Goal: Task Accomplishment & Management: Manage account settings

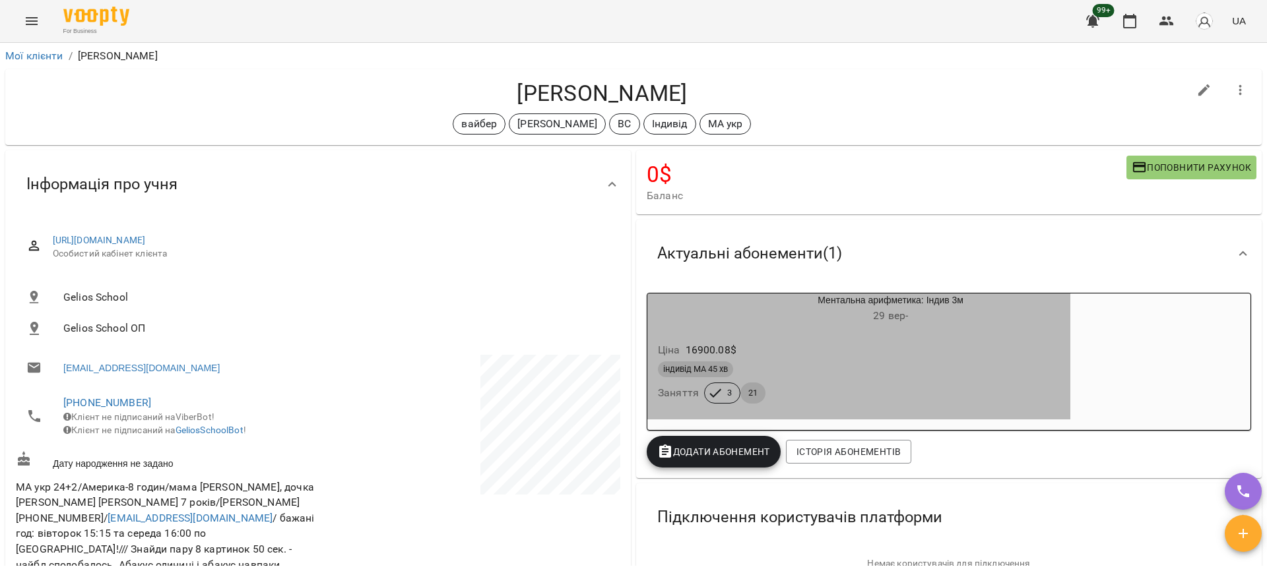
click at [847, 332] on div "Ціна 16900.08 $ індивід МА 45 хв Заняття 3 21" at bounding box center [858, 376] width 423 height 90
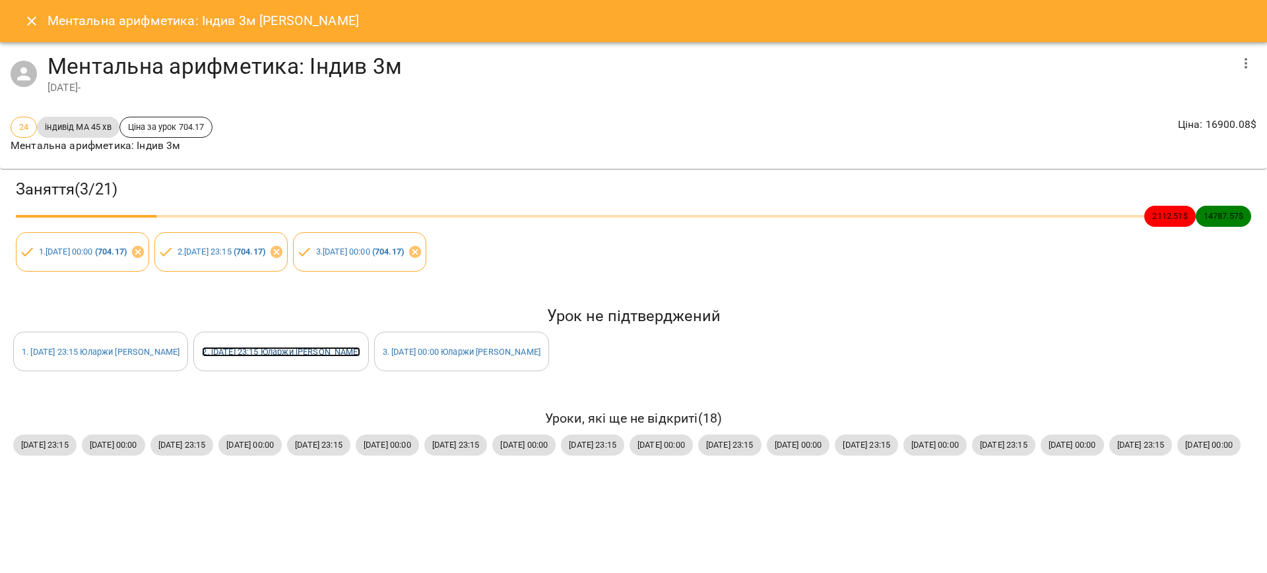
click at [311, 351] on link "2 . вт 14 жовт 2025 23:15 Юларжи Валентина" at bounding box center [281, 352] width 158 height 10
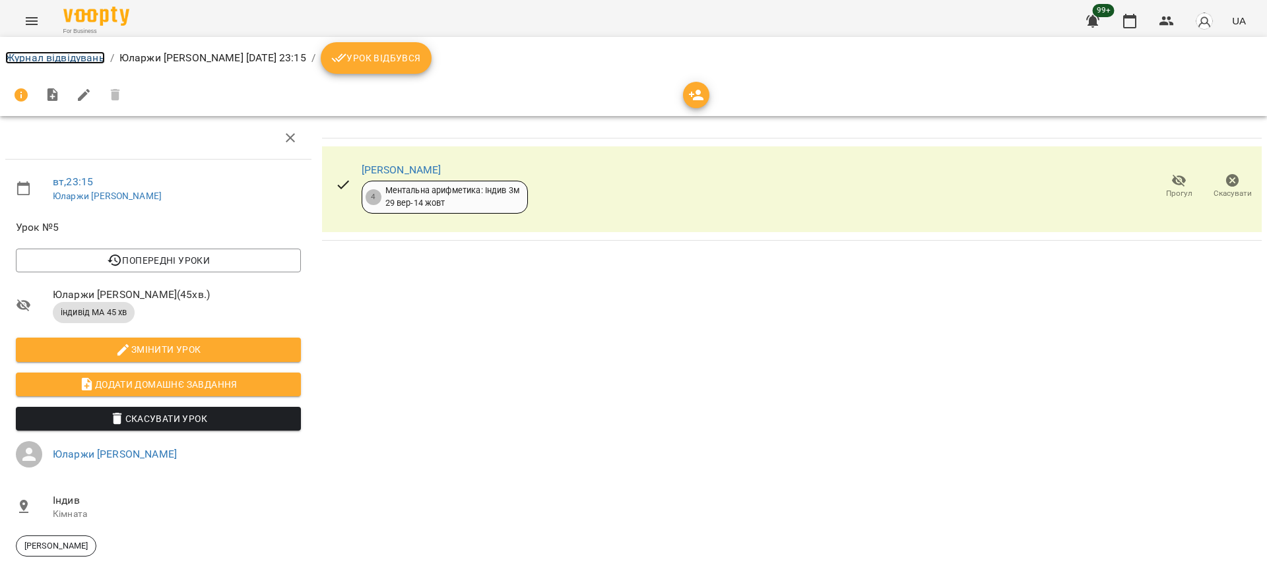
click at [49, 59] on link "Журнал відвідувань" at bounding box center [55, 57] width 100 height 13
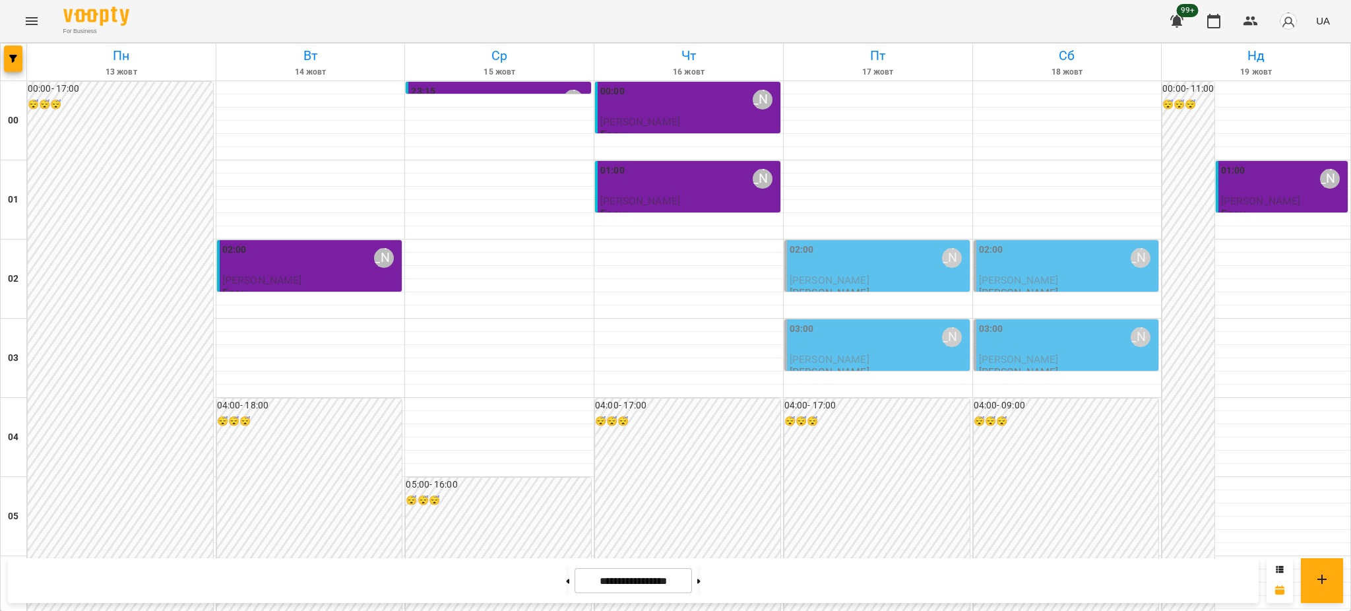
scroll to position [1429, 0]
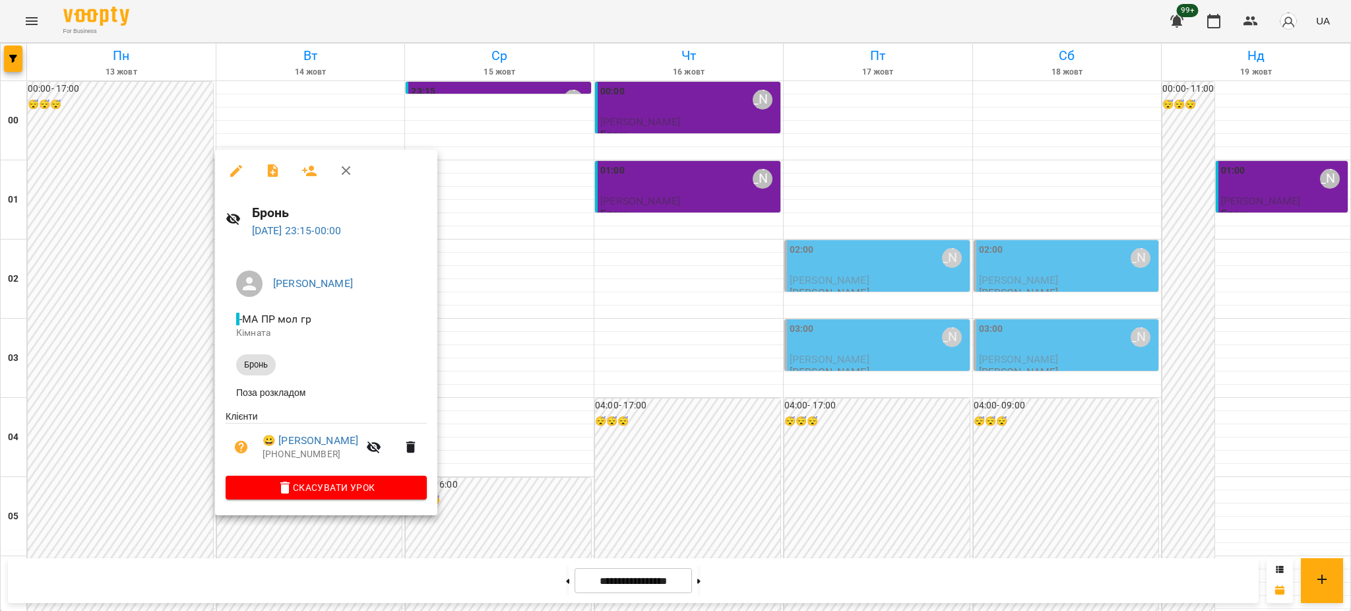
click at [521, 499] on div at bounding box center [675, 305] width 1351 height 611
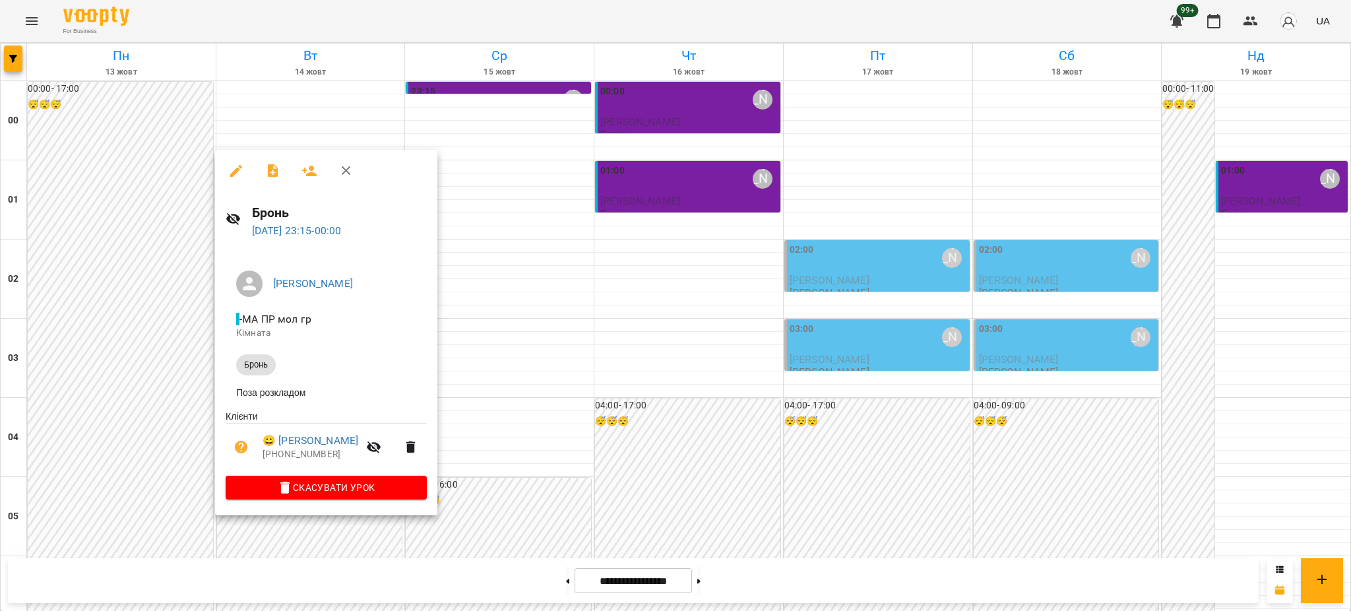
click at [505, 453] on div at bounding box center [675, 305] width 1351 height 611
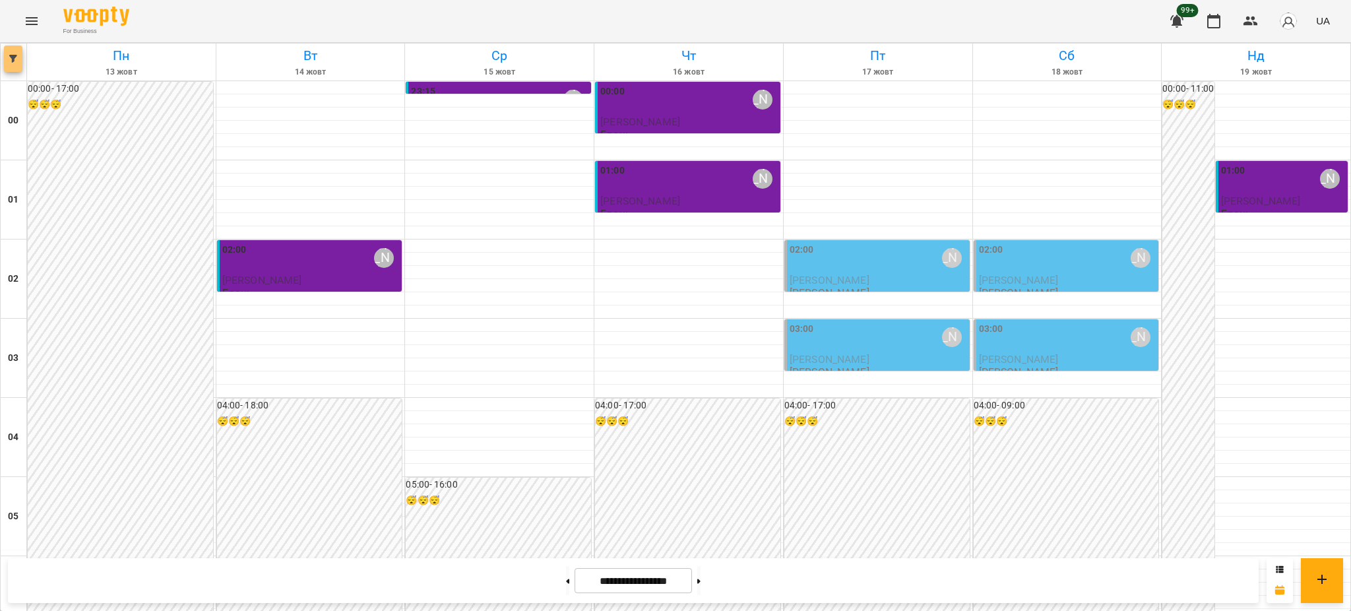
click at [11, 59] on icon "button" at bounding box center [13, 59] width 8 height 8
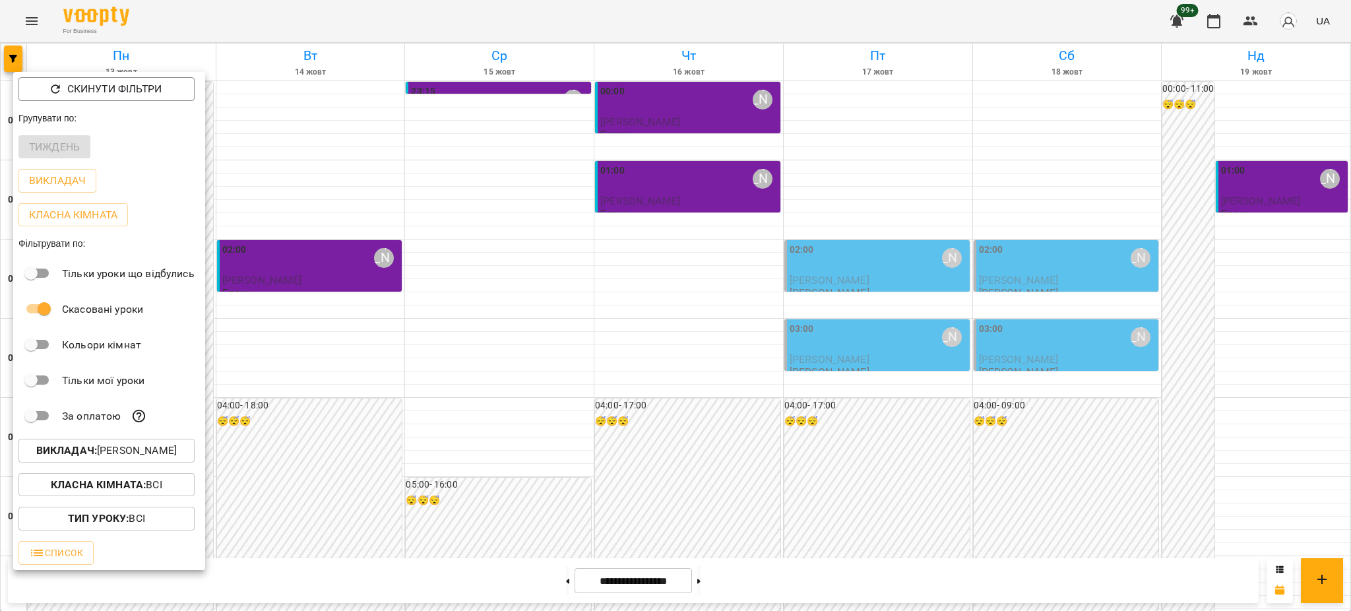
click at [129, 452] on p "Викладач : Столярчук Діана" at bounding box center [106, 451] width 141 height 16
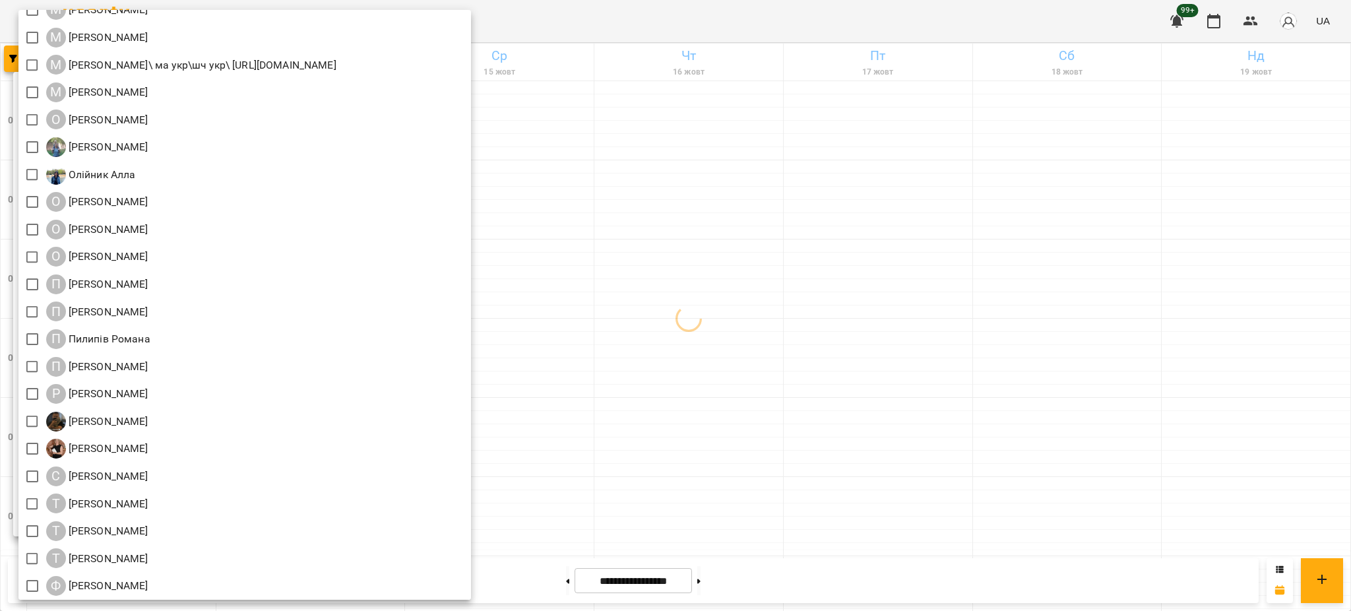
scroll to position [1421, 0]
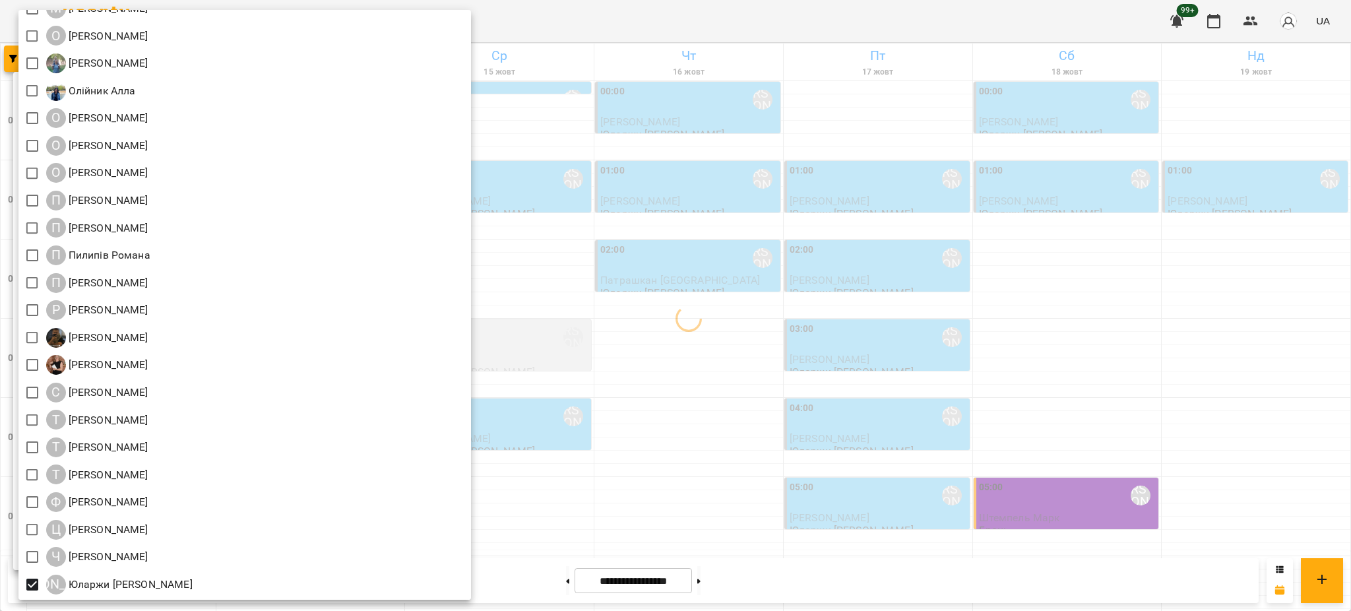
click at [750, 22] on div at bounding box center [675, 305] width 1351 height 611
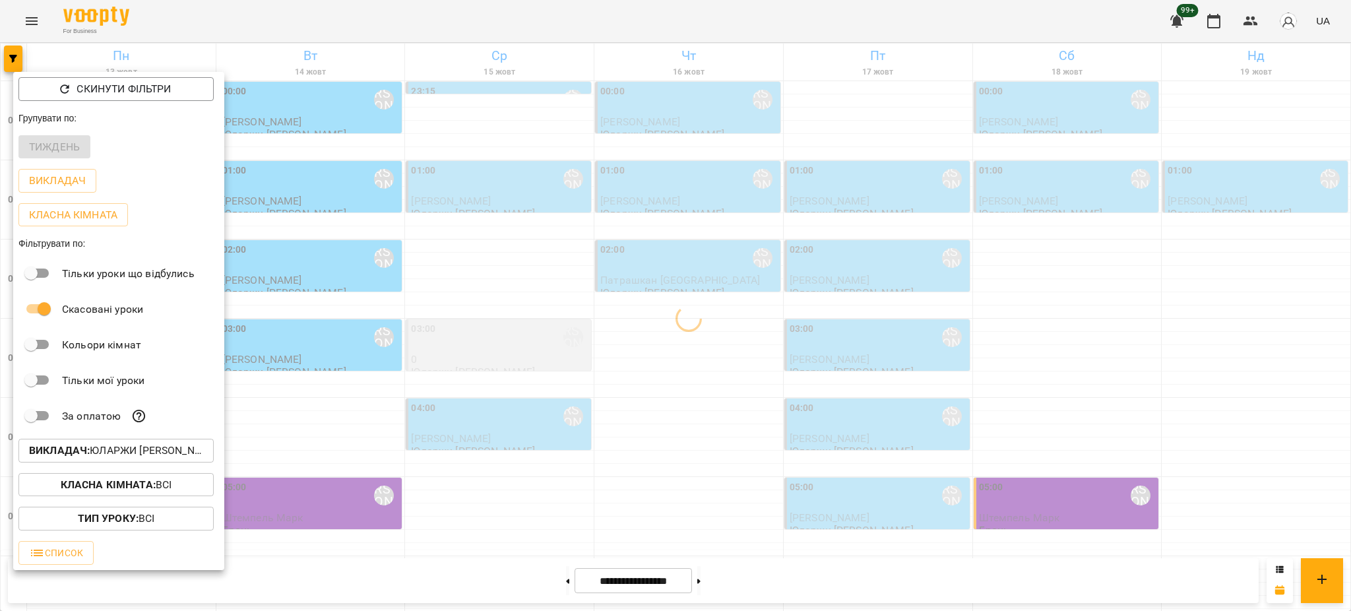
click at [526, 22] on div at bounding box center [675, 305] width 1351 height 611
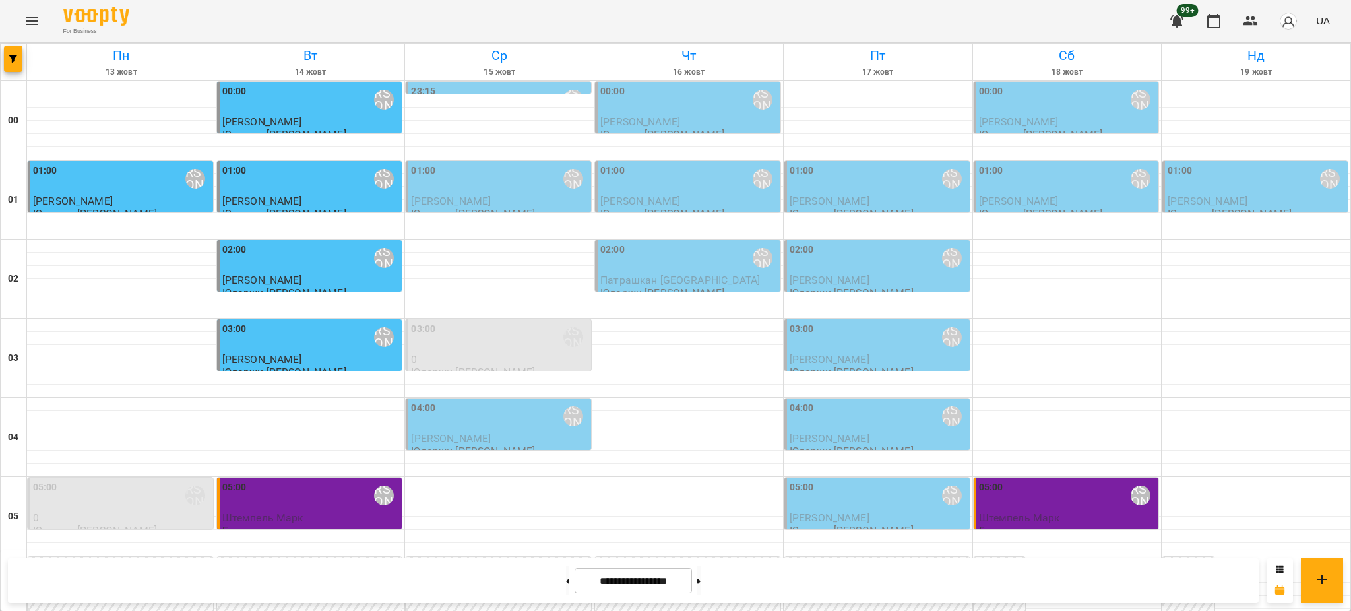
scroll to position [0, 0]
click at [521, 182] on div "01:00 Юларжи Валентина" at bounding box center [499, 179] width 177 height 30
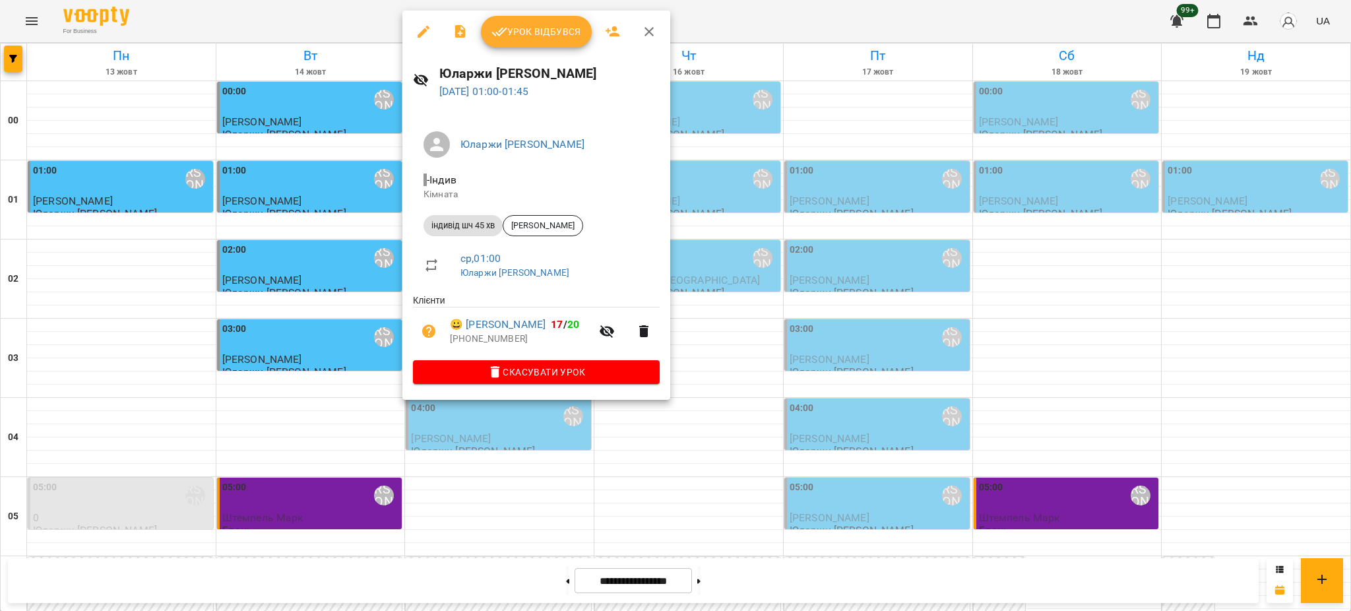
click at [713, 381] on div at bounding box center [675, 305] width 1351 height 611
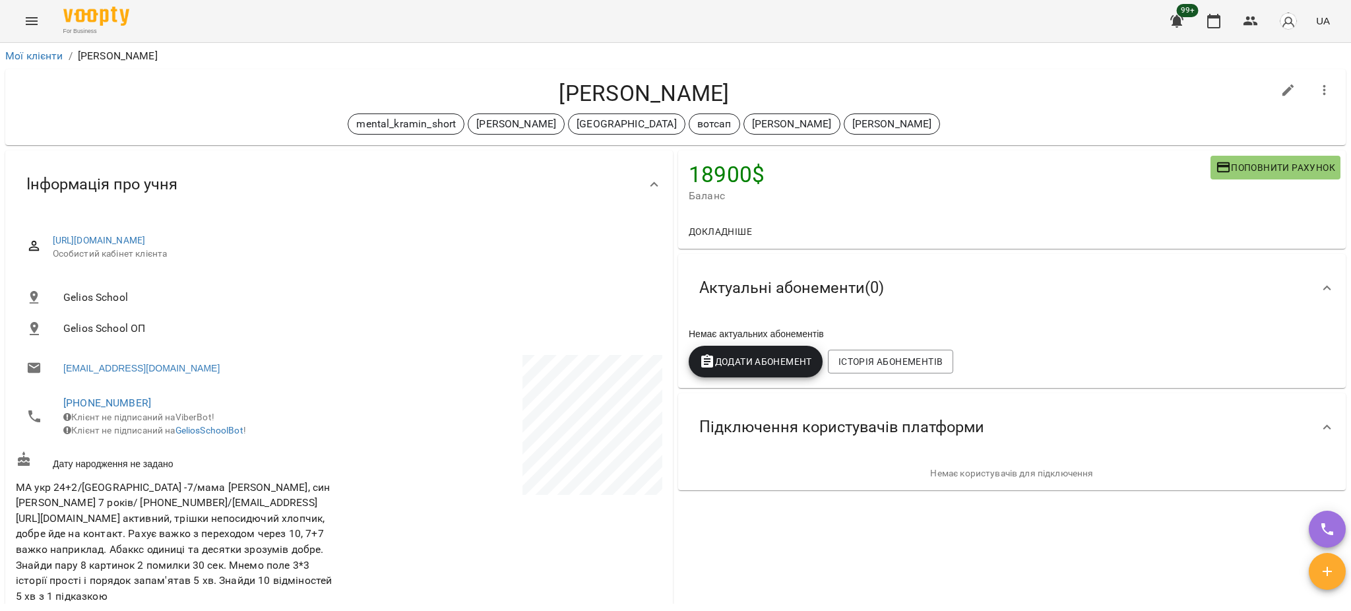
click at [1281, 88] on icon "button" at bounding box center [1289, 90] width 16 height 16
select select "**"
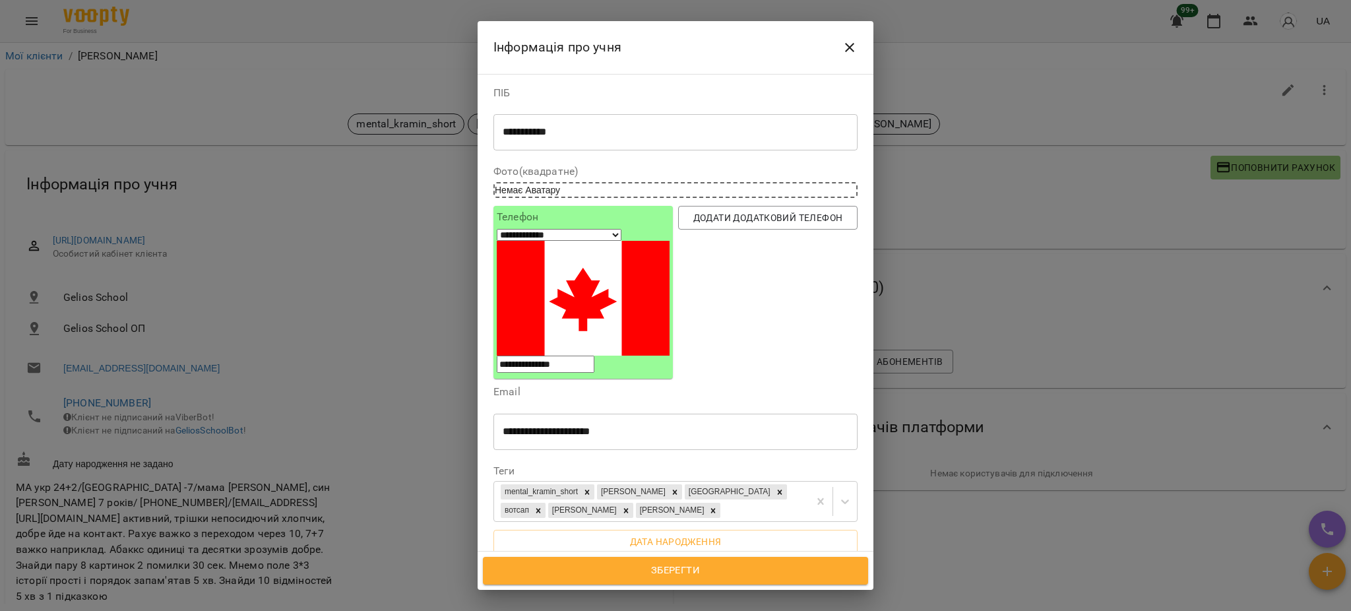
click at [852, 45] on icon "Close" at bounding box center [849, 47] width 9 height 9
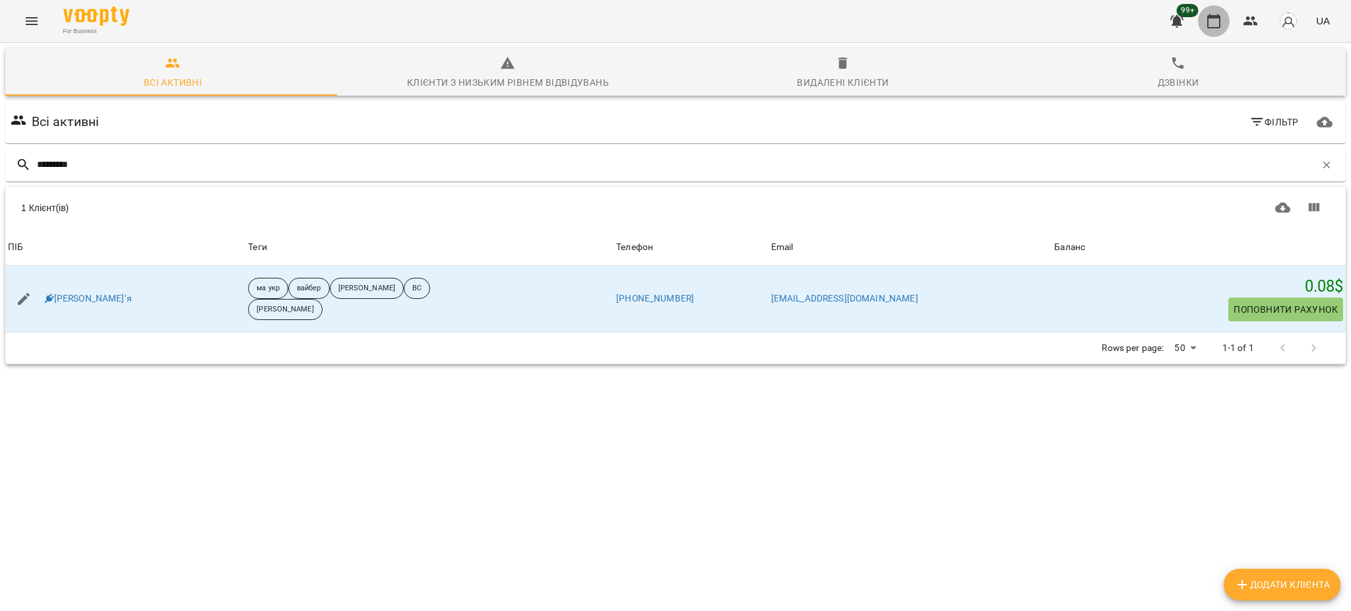
click at [1216, 22] on icon "button" at bounding box center [1214, 21] width 16 height 16
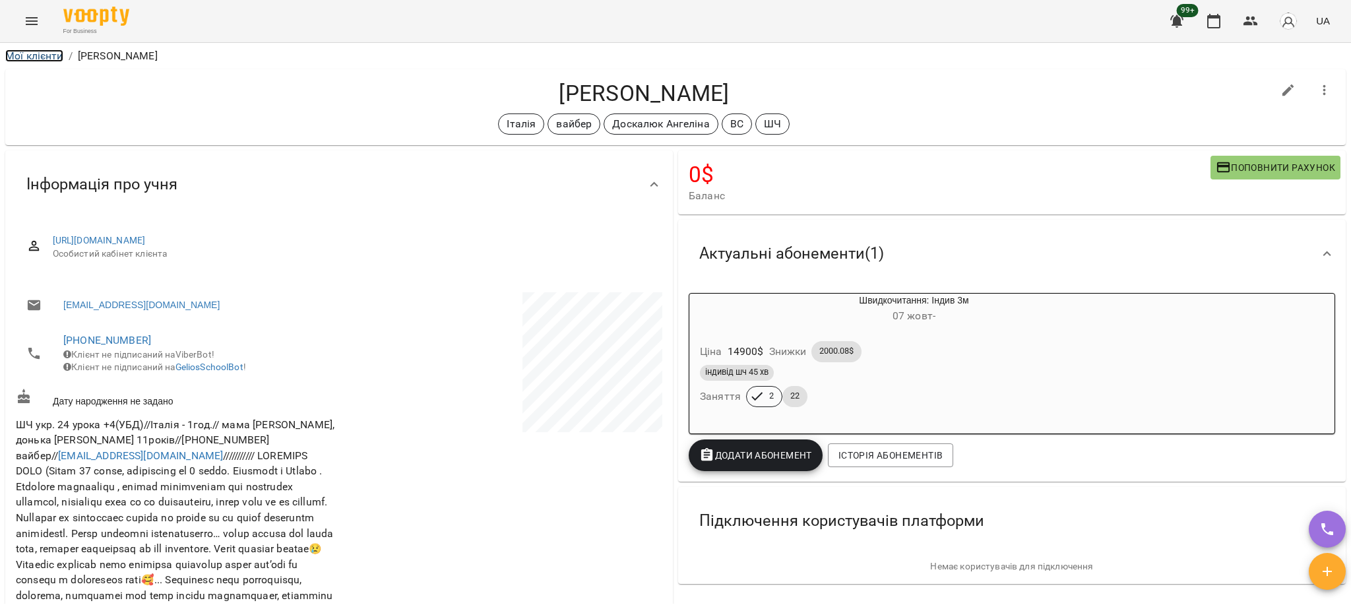
click at [37, 58] on link "Мої клієнти" at bounding box center [34, 55] width 58 height 13
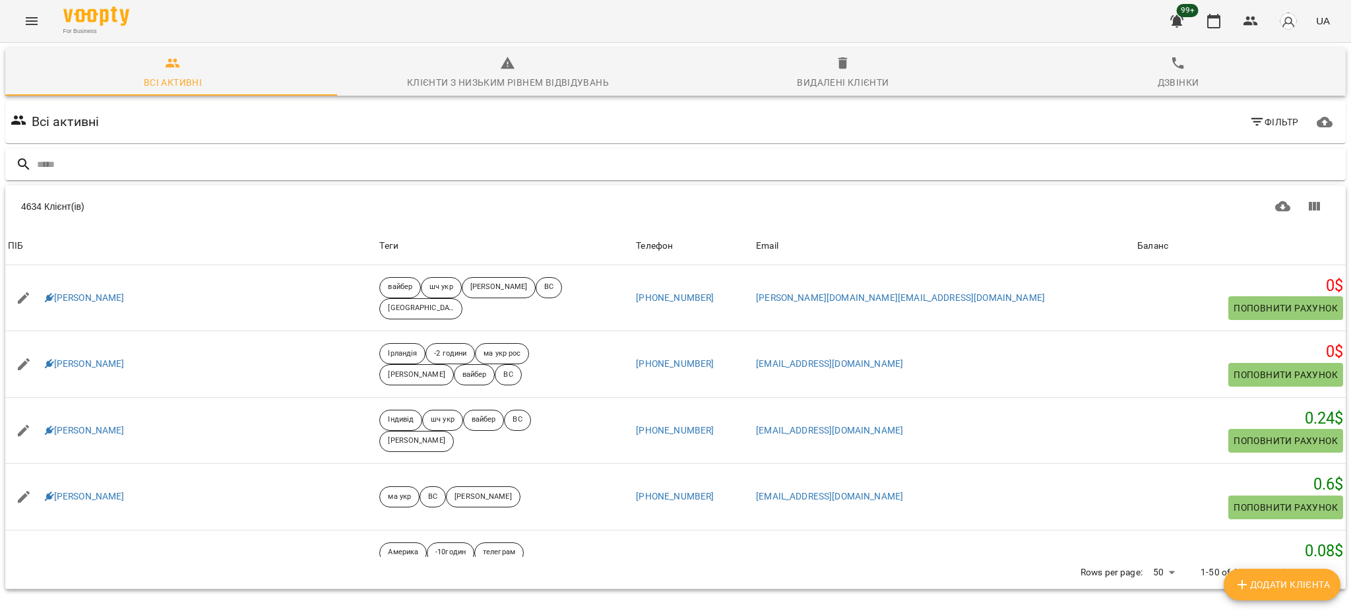
click at [220, 167] on input "text" at bounding box center [689, 165] width 1304 height 22
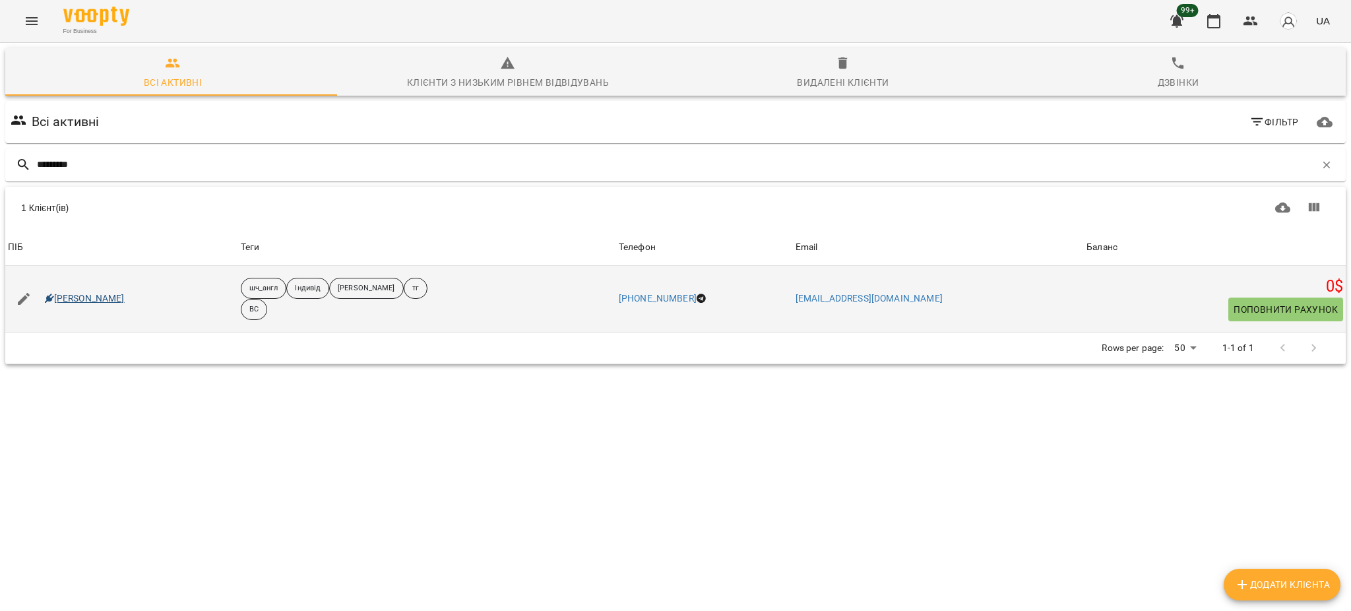
type input "*********"
click at [124, 303] on link "Данило Пентискул" at bounding box center [85, 298] width 80 height 13
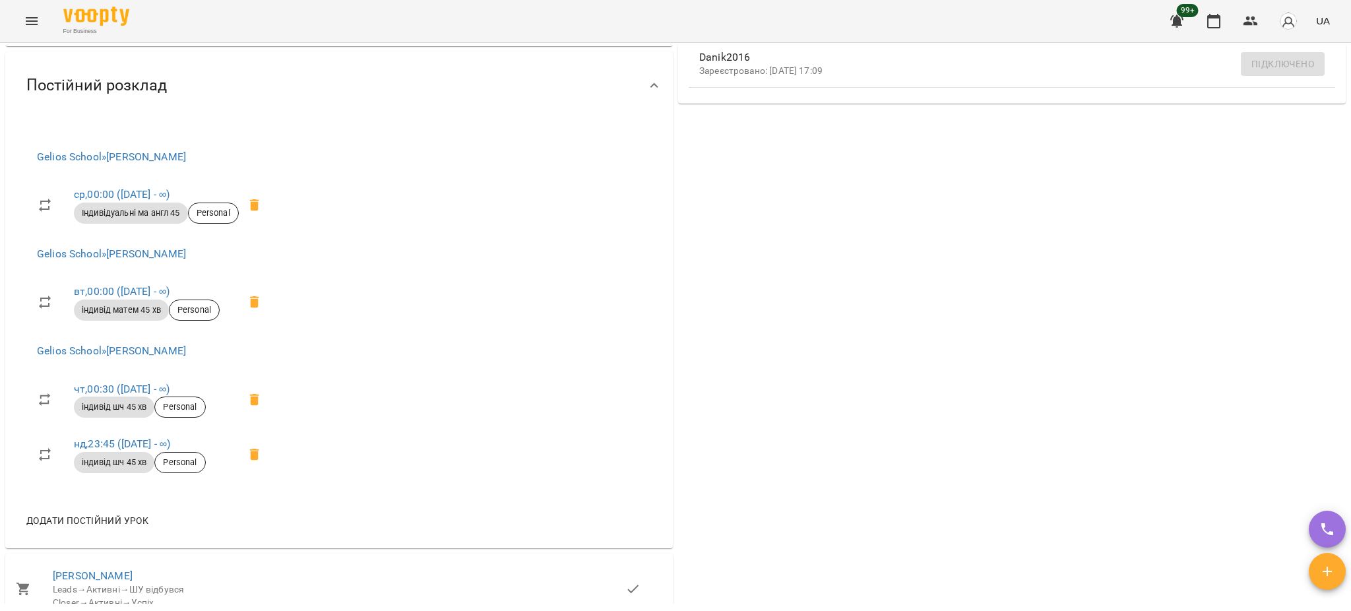
scroll to position [850, 0]
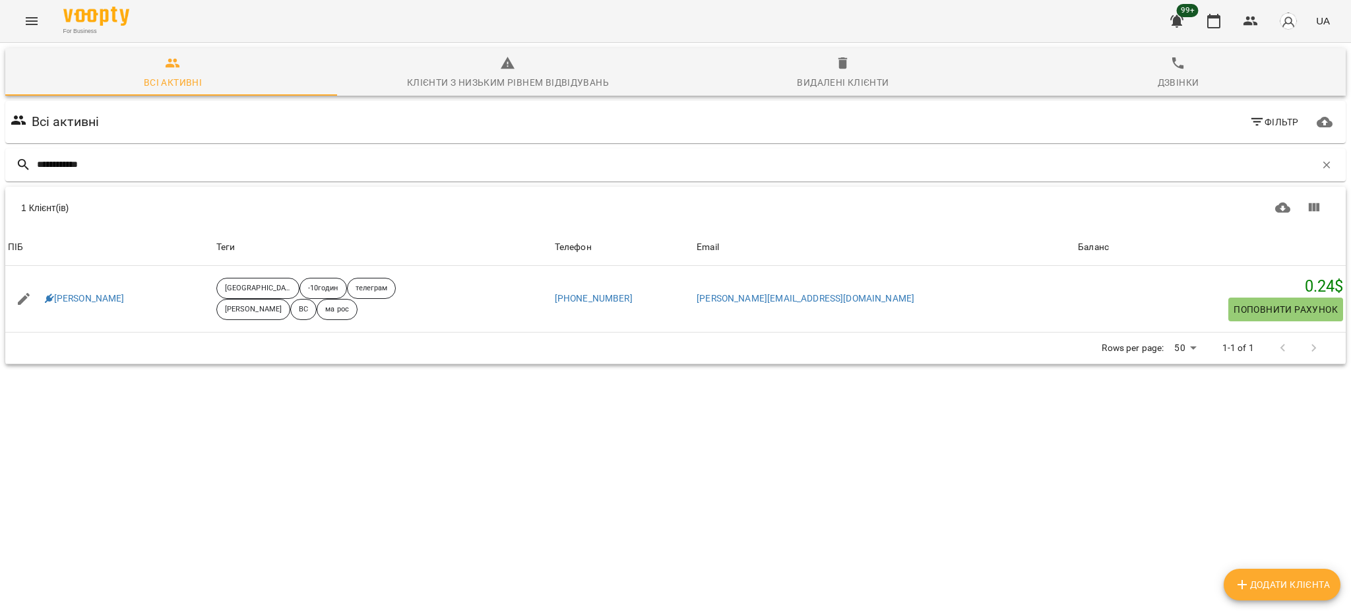
drag, startPoint x: 118, startPoint y: 165, endPoint x: 0, endPoint y: 155, distance: 118.5
click at [0, 155] on div "**********" at bounding box center [675, 252] width 1356 height 424
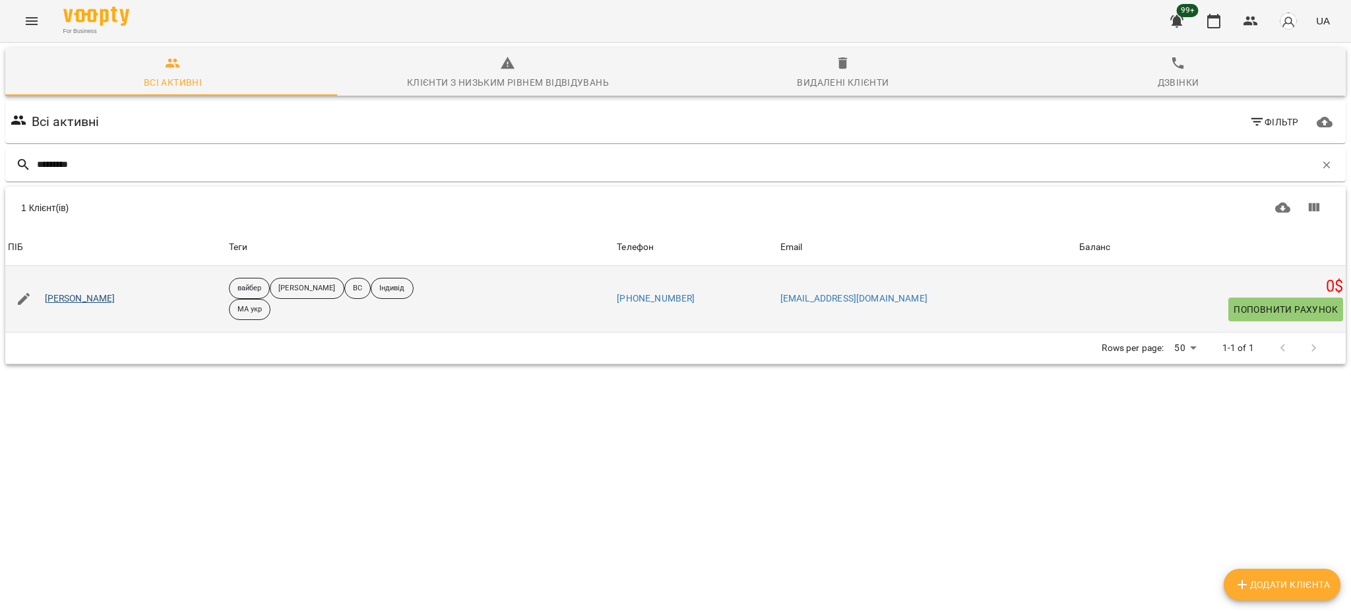
type input "*********"
click at [115, 301] on link "[PERSON_NAME]" at bounding box center [80, 298] width 71 height 13
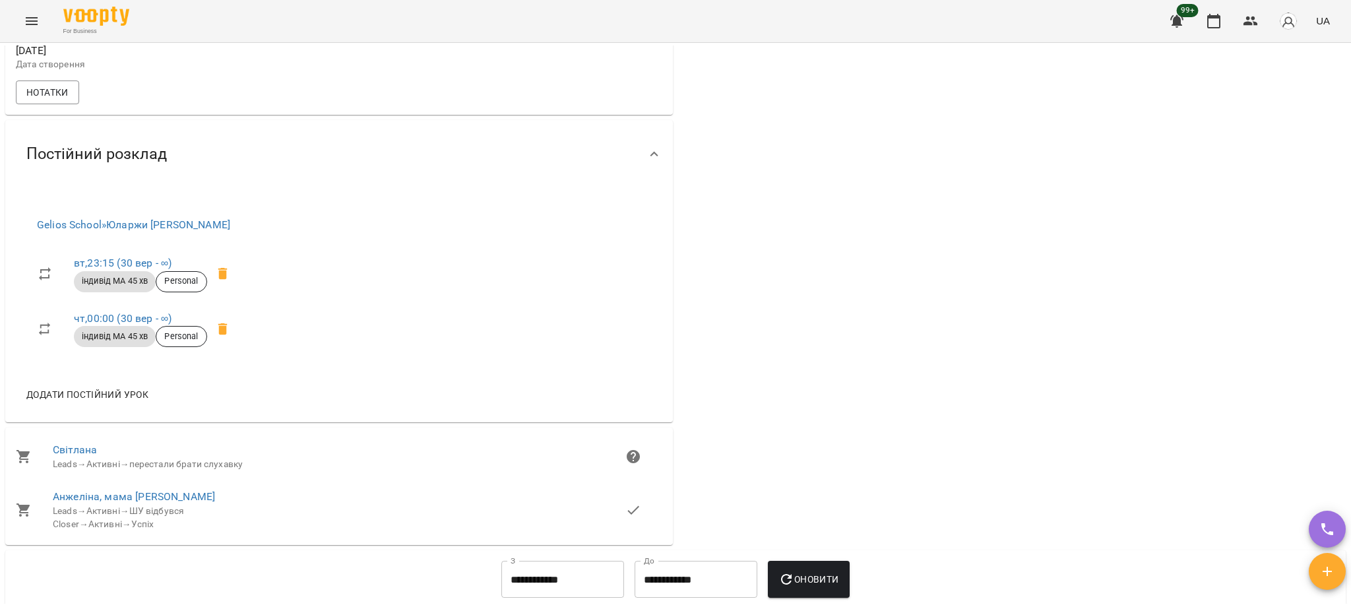
scroll to position [497, 0]
